Goal: Task Accomplishment & Management: Use online tool/utility

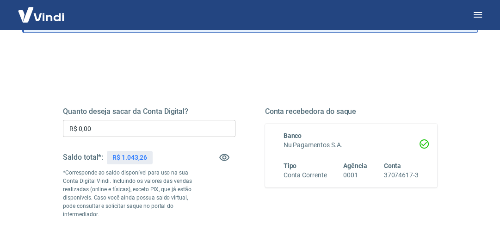
scroll to position [84, 0]
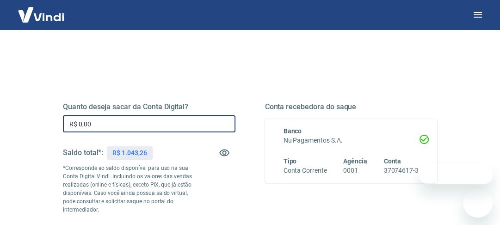
click at [142, 120] on input "R$ 0,00" at bounding box center [149, 123] width 172 height 17
click at [143, 118] on input "R$ 0,00" at bounding box center [149, 123] width 172 height 17
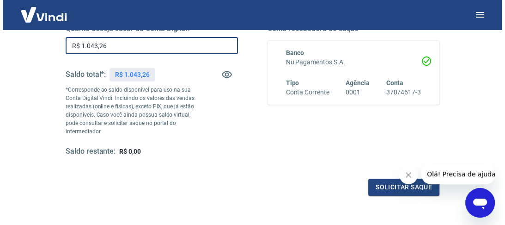
scroll to position [181, 0]
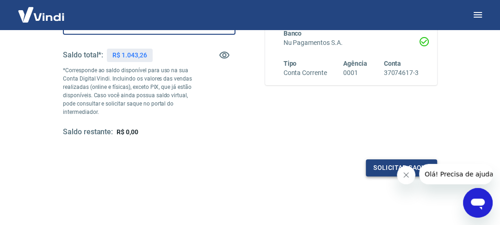
type input "R$ 1.043,26"
click at [376, 168] on button "Solicitar saque" at bounding box center [401, 167] width 71 height 17
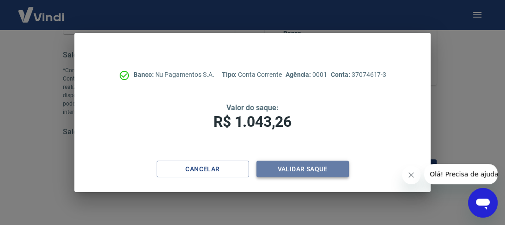
click at [277, 166] on button "Validar saque" at bounding box center [303, 168] width 92 height 17
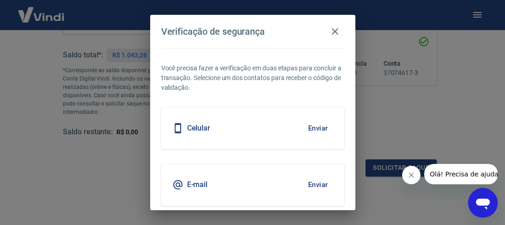
click at [318, 122] on button "Enviar" at bounding box center [318, 127] width 30 height 19
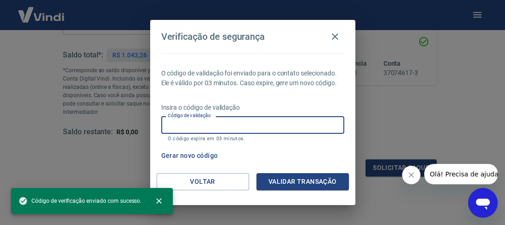
click at [318, 122] on input "Código de validação" at bounding box center [252, 124] width 183 height 17
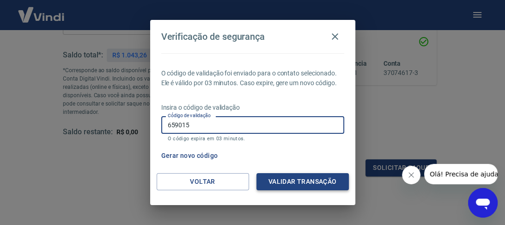
type input "659015"
click at [304, 179] on button "Validar transação" at bounding box center [303, 181] width 92 height 17
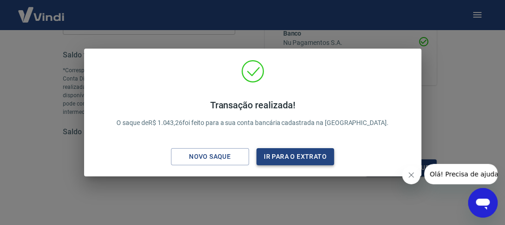
click at [287, 153] on button "Ir para o extrato" at bounding box center [296, 156] width 78 height 17
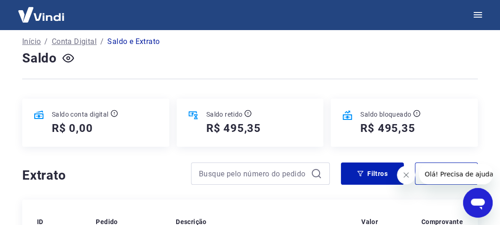
scroll to position [218, 0]
